Goal: Information Seeking & Learning: Learn about a topic

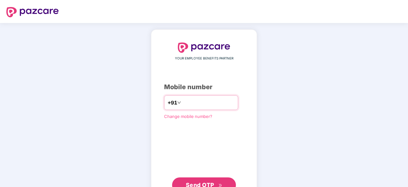
click at [186, 102] on input "number" at bounding box center [208, 102] width 52 height 10
click at [186, 104] on input "number" at bounding box center [208, 102] width 52 height 10
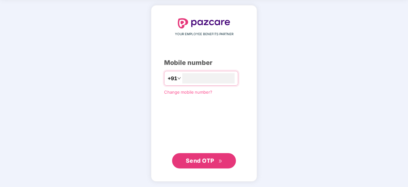
type input "**********"
click at [200, 157] on span "Send OTP" at bounding box center [200, 160] width 28 height 7
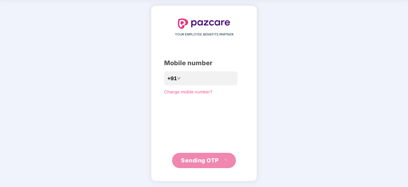
scroll to position [21, 0]
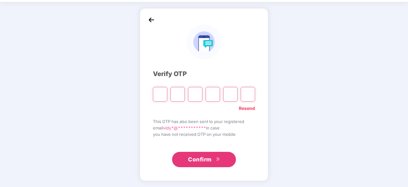
type input "*"
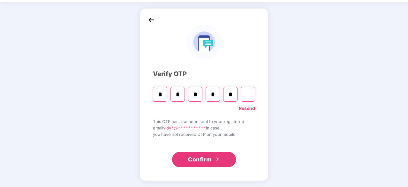
type input "*"
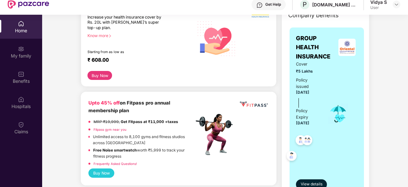
scroll to position [128, 0]
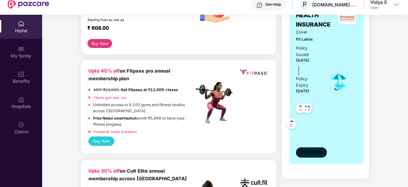
click at [310, 153] on span "View details" at bounding box center [312, 152] width 22 height 6
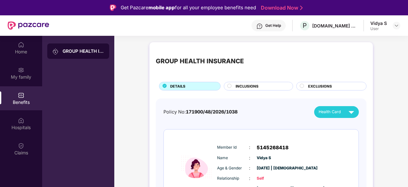
click at [260, 83] on div "INCLUSIONS" at bounding box center [260, 86] width 57 height 7
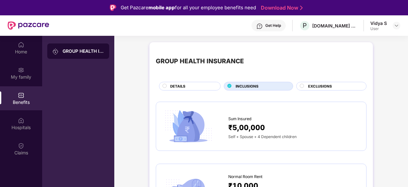
click at [314, 87] on span "EXCLUSIONS" at bounding box center [320, 86] width 24 height 6
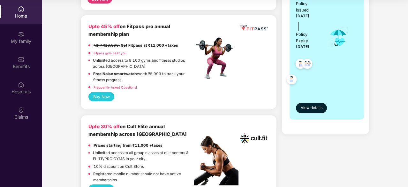
scroll to position [30, 0]
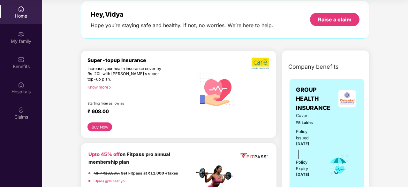
click at [103, 85] on div "Know more" at bounding box center [138, 87] width 102 height 4
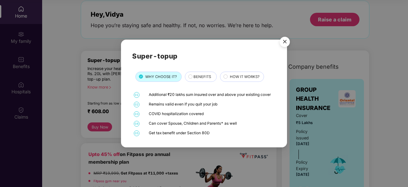
click at [193, 77] on span "BENEFITS" at bounding box center [202, 77] width 18 height 6
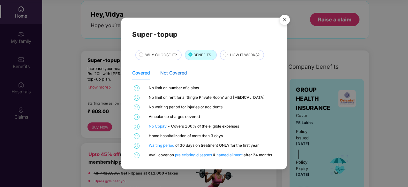
click at [171, 72] on div "Not Covered" at bounding box center [173, 72] width 27 height 7
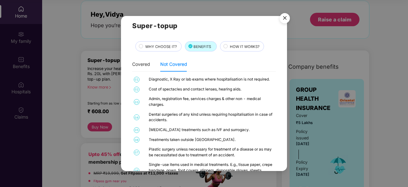
scroll to position [0, 0]
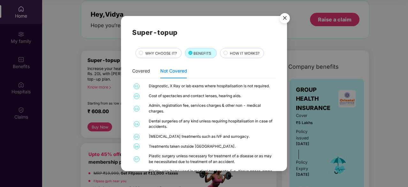
click at [230, 53] on span "HOW IT WORKS?" at bounding box center [245, 53] width 30 height 6
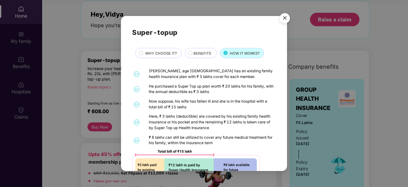
click at [285, 18] on img "Close" at bounding box center [285, 19] width 18 height 18
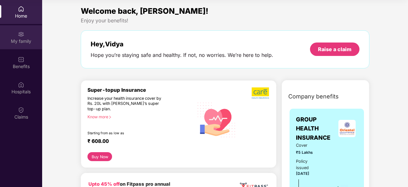
click at [17, 34] on div "My family" at bounding box center [21, 37] width 42 height 24
